Goal: Transaction & Acquisition: Register for event/course

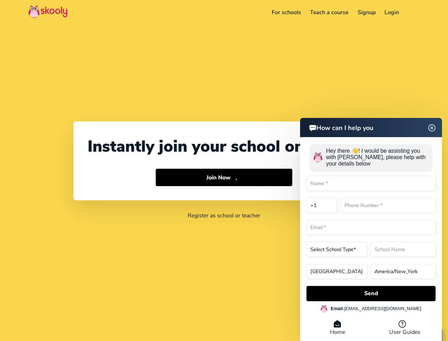
click at [224, 170] on button "Join Now Arrow Forward" at bounding box center [224, 178] width 137 height 18
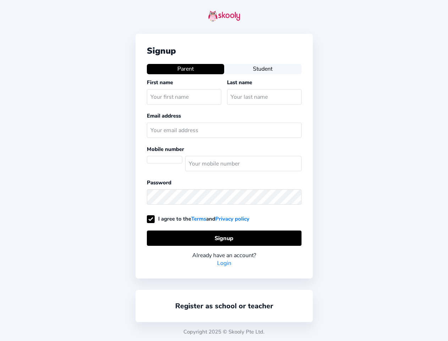
click at [414, 12] on div "Signup Parent Student First name Last name Email address Mobile number Password…" at bounding box center [224, 170] width 448 height 341
click at [224, 177] on div "Signup Parent Student First name Last name Email address Mobile number Password…" at bounding box center [224, 156] width 177 height 244
click at [371, 293] on div "Signup Parent Student First name Last name Email address Mobile number Password…" at bounding box center [224, 170] width 448 height 341
click at [337, 328] on div "Copyright 2025 © Skooly Pte Ltd." at bounding box center [224, 331] width 448 height 18
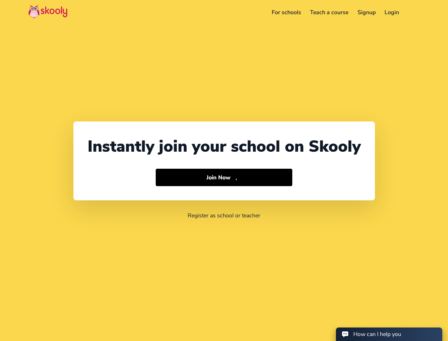
select select "1"
select select "[GEOGRAPHIC_DATA]"
select select "America/New_York"
